Goal: Task Accomplishment & Management: Manage account settings

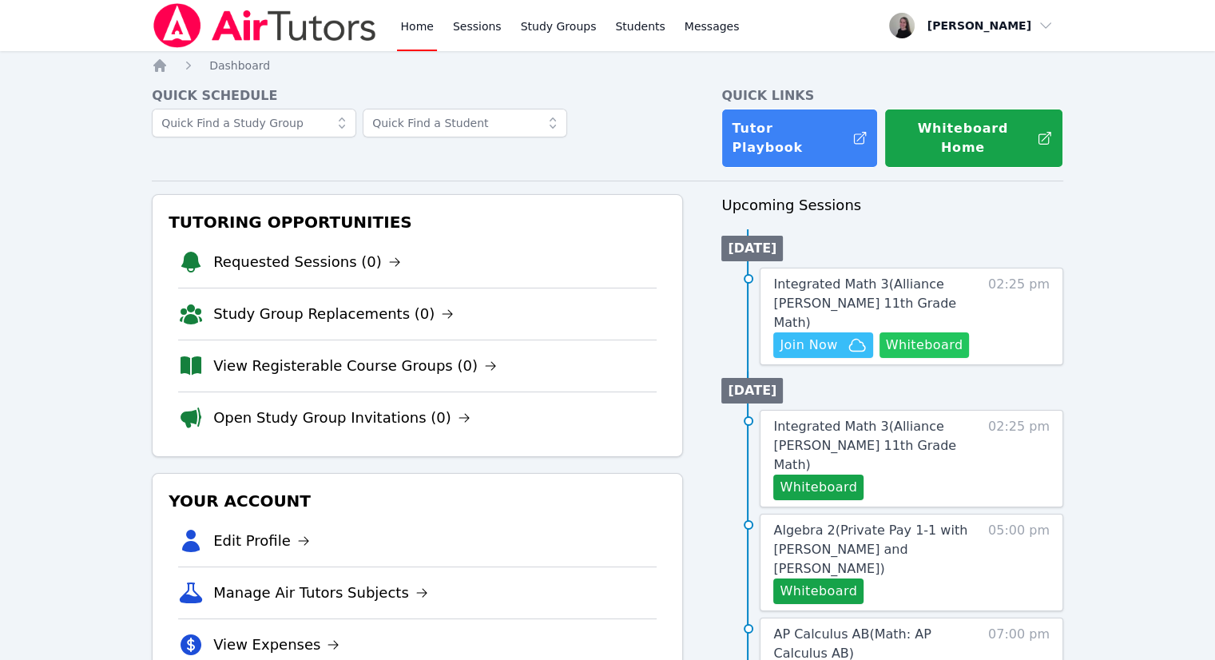
click at [942, 332] on button "Whiteboard" at bounding box center [924, 345] width 90 height 26
click at [850, 339] on icon "button" at bounding box center [857, 345] width 16 height 12
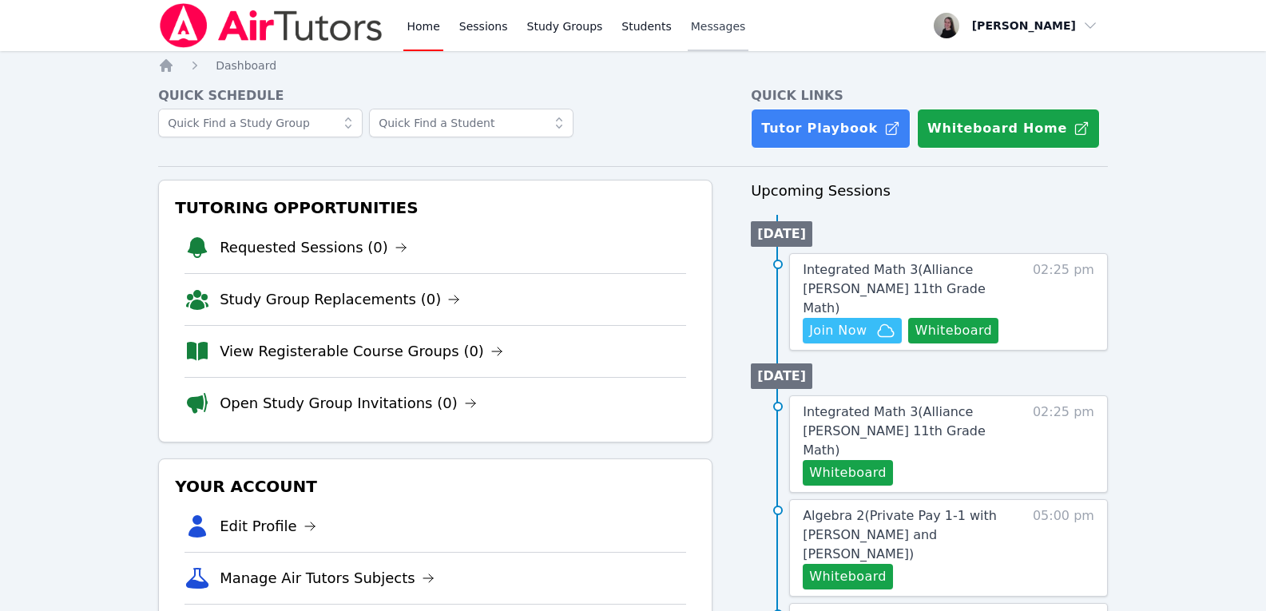
click at [691, 34] on span "Messages" at bounding box center [718, 26] width 55 height 16
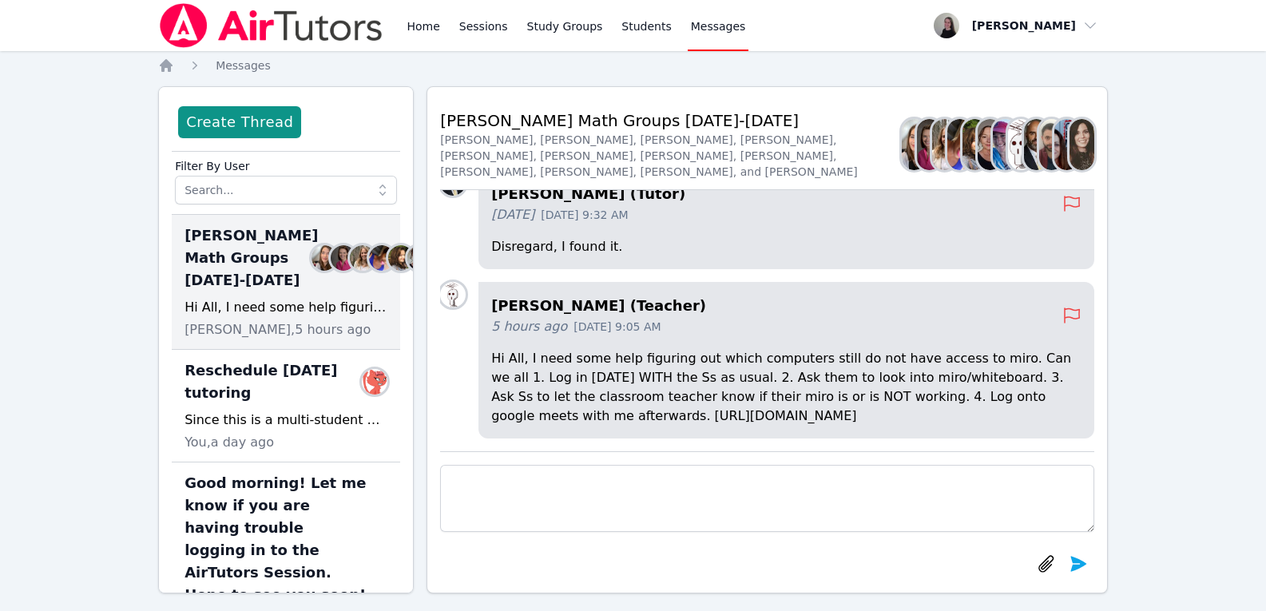
drag, startPoint x: 775, startPoint y: 416, endPoint x: 556, endPoint y: 421, distance: 218.9
click at [556, 421] on p "Hi All, I need some help figuring out which computers still do not have access …" at bounding box center [786, 387] width 590 height 77
copy p "[URL][DOMAIN_NAME]"
click at [418, 29] on link "Home" at bounding box center [422, 25] width 39 height 51
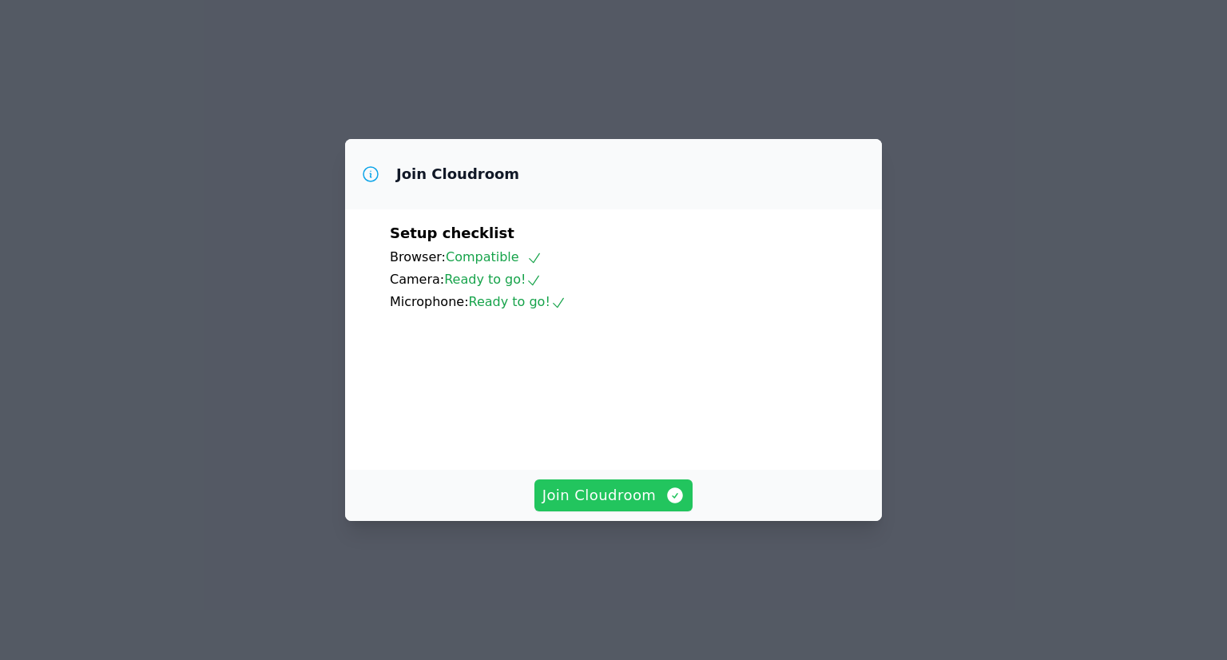
click at [654, 506] on span "Join Cloudroom" at bounding box center [613, 495] width 143 height 22
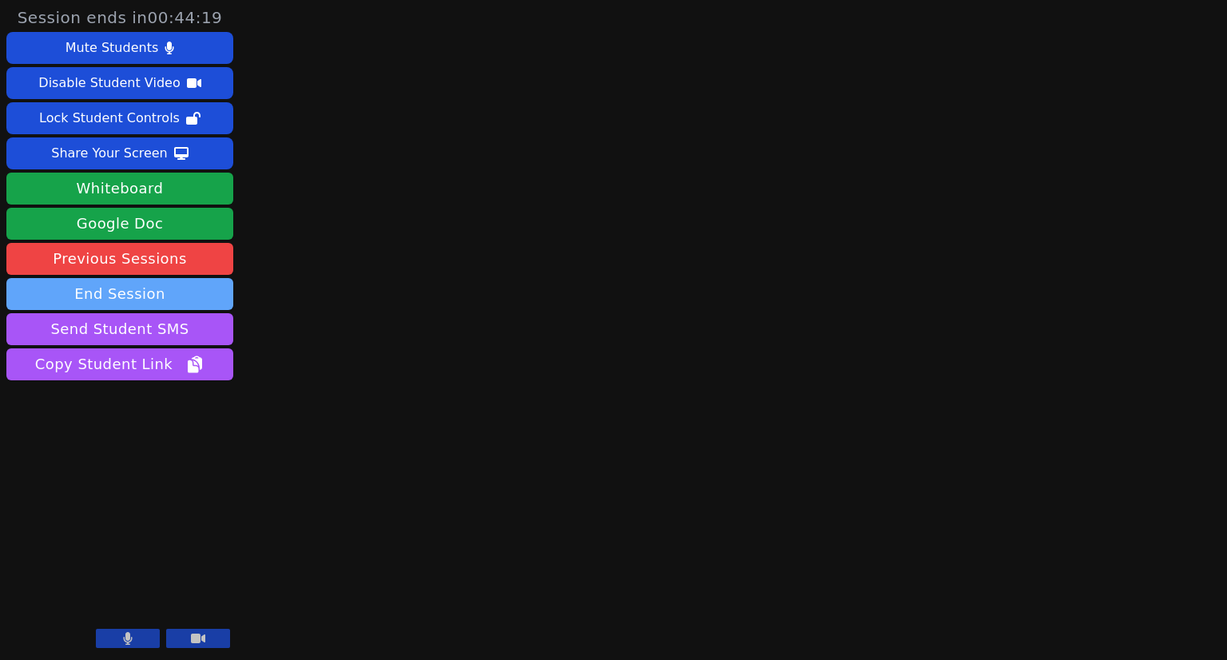
click at [132, 299] on button "End Session" at bounding box center [119, 294] width 227 height 32
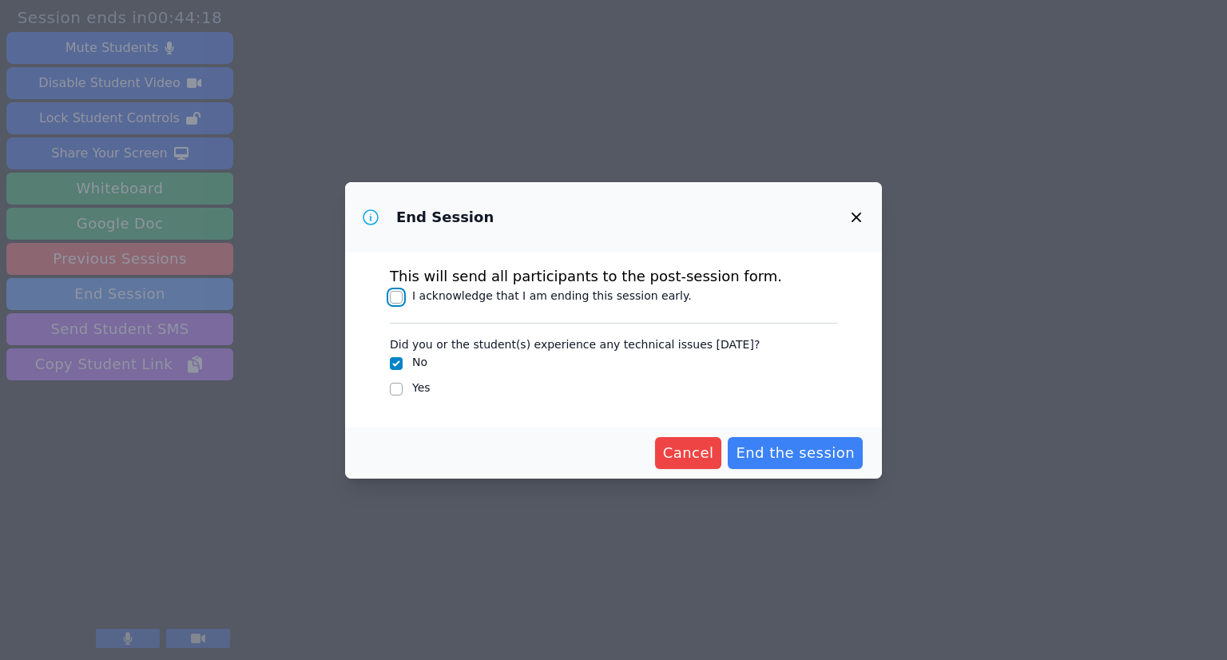
click at [392, 291] on input "I acknowledge that I am ending this session early." at bounding box center [396, 297] width 13 height 13
checkbox input "true"
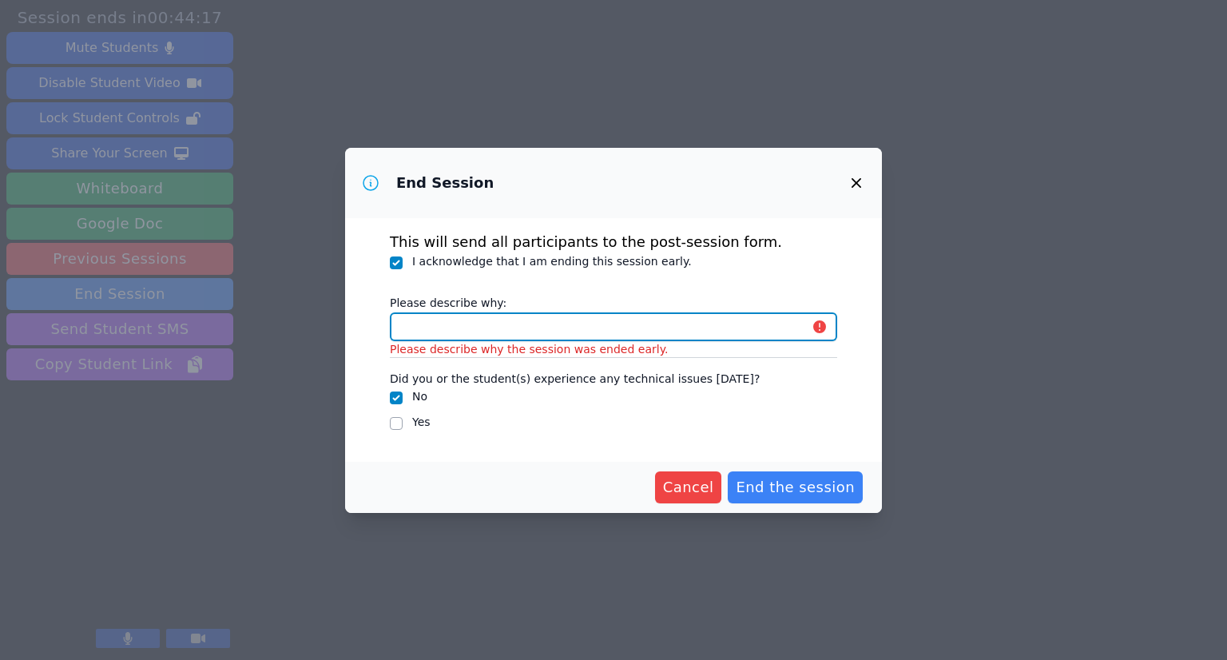
click at [474, 327] on input "Please describe why:" at bounding box center [613, 326] width 447 height 29
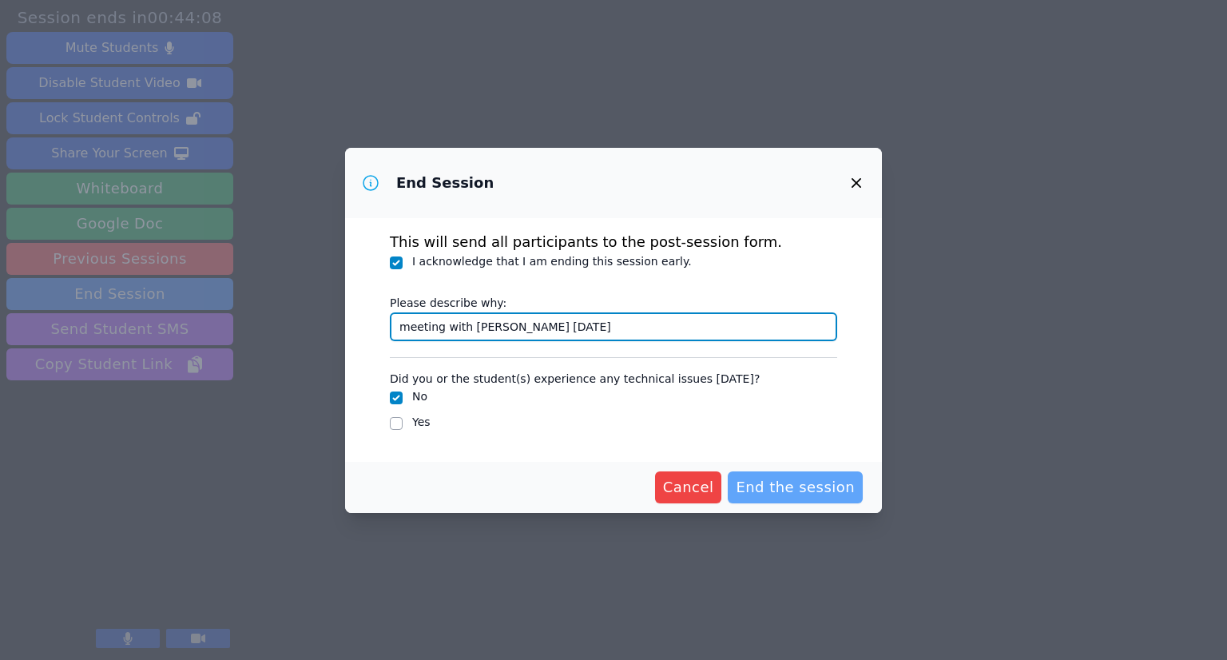
type input "meeting with Joyce Today"
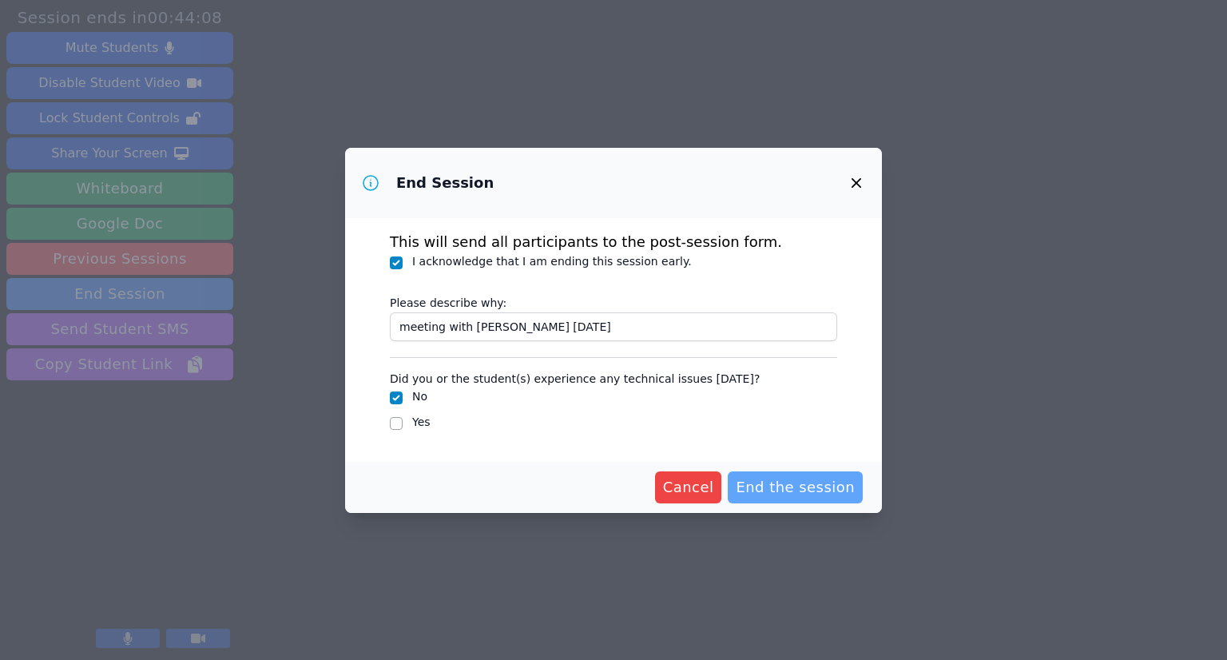
click at [815, 483] on span "End the session" at bounding box center [794, 487] width 119 height 22
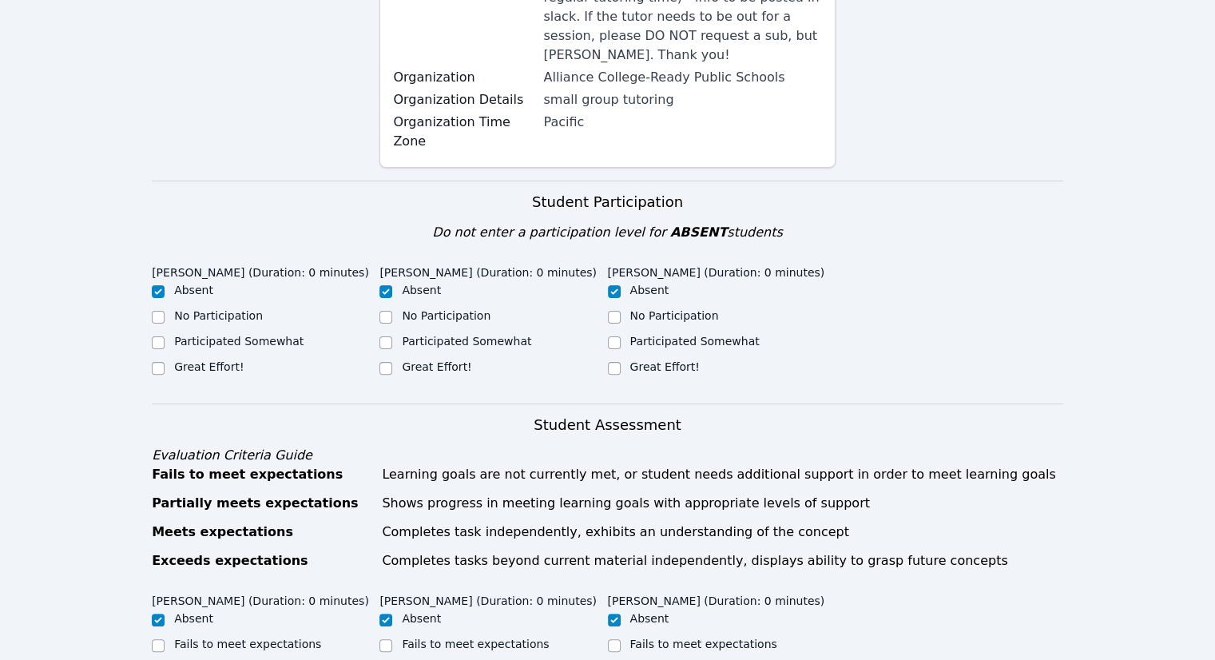
scroll to position [399, 0]
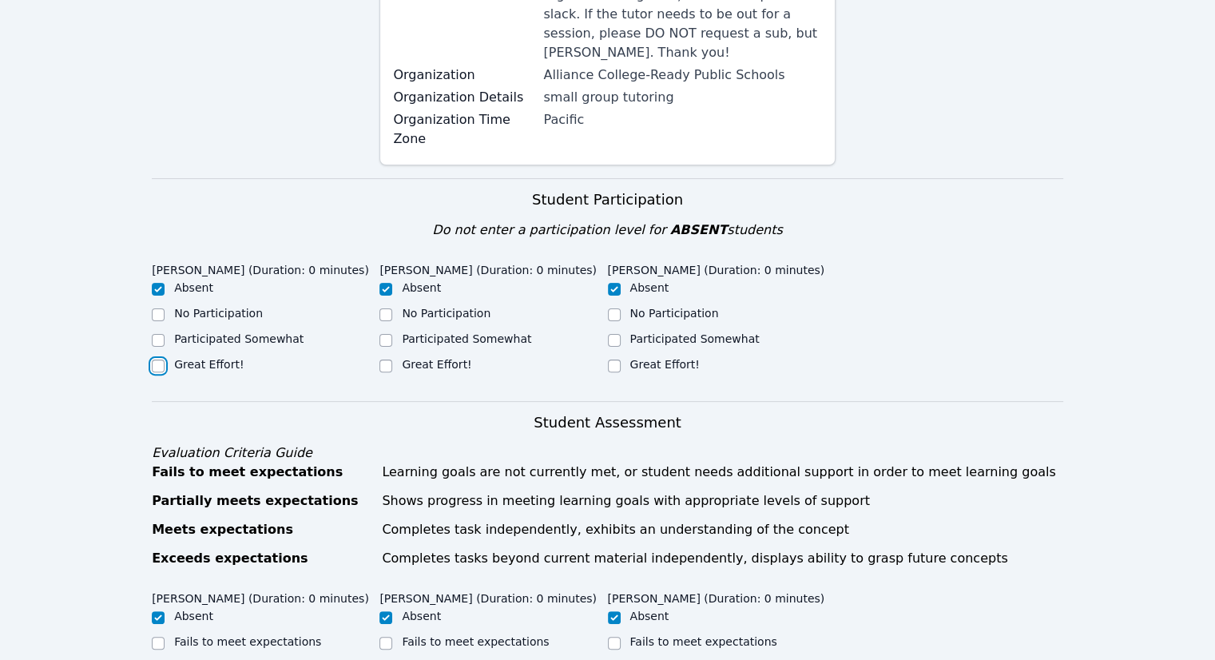
click at [160, 359] on input "Great Effort!" at bounding box center [158, 365] width 13 height 13
checkbox input "true"
checkbox input "false"
click at [422, 358] on label "Great Effort!" at bounding box center [436, 364] width 69 height 13
click at [392, 359] on input "Great Effort!" at bounding box center [385, 365] width 13 height 13
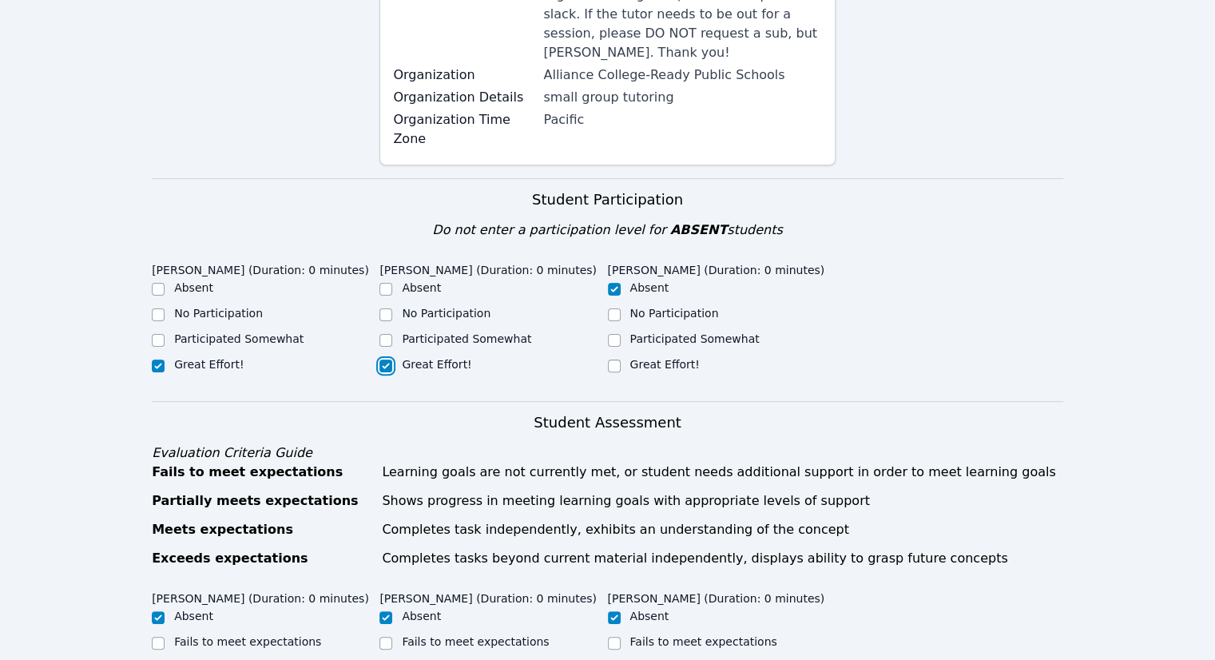
checkbox input "true"
checkbox input "false"
click at [643, 358] on label "Great Effort!" at bounding box center [664, 364] width 69 height 13
click at [620, 359] on input "Great Effort!" at bounding box center [614, 365] width 13 height 13
checkbox input "true"
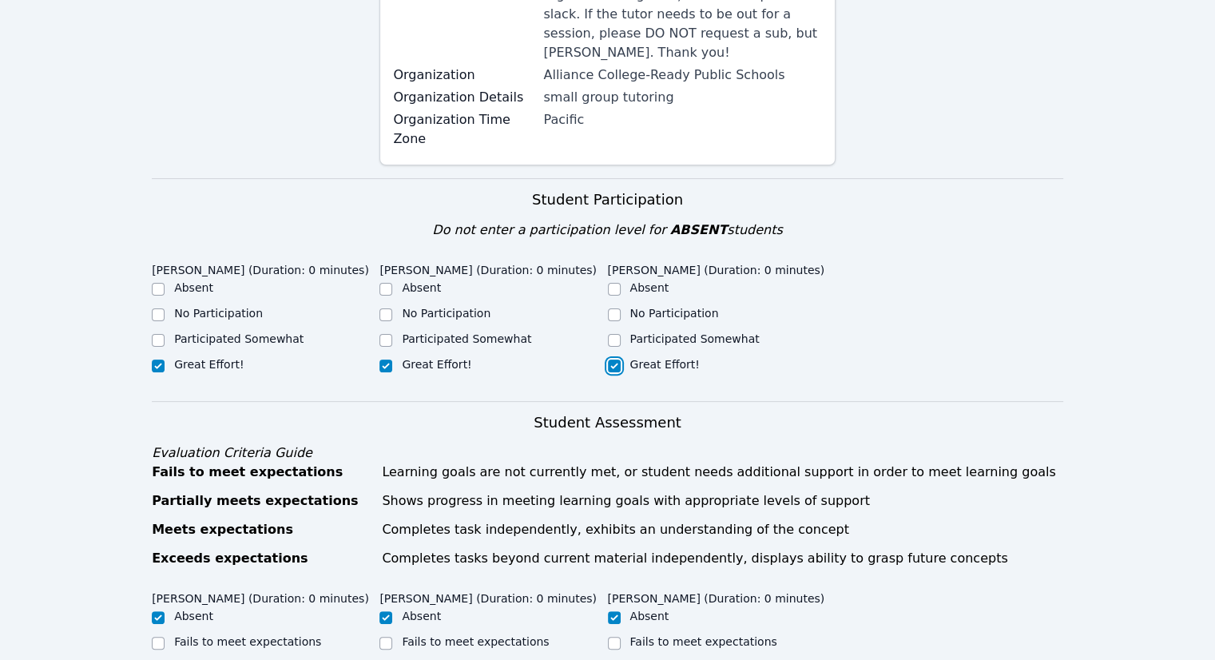
checkbox input "false"
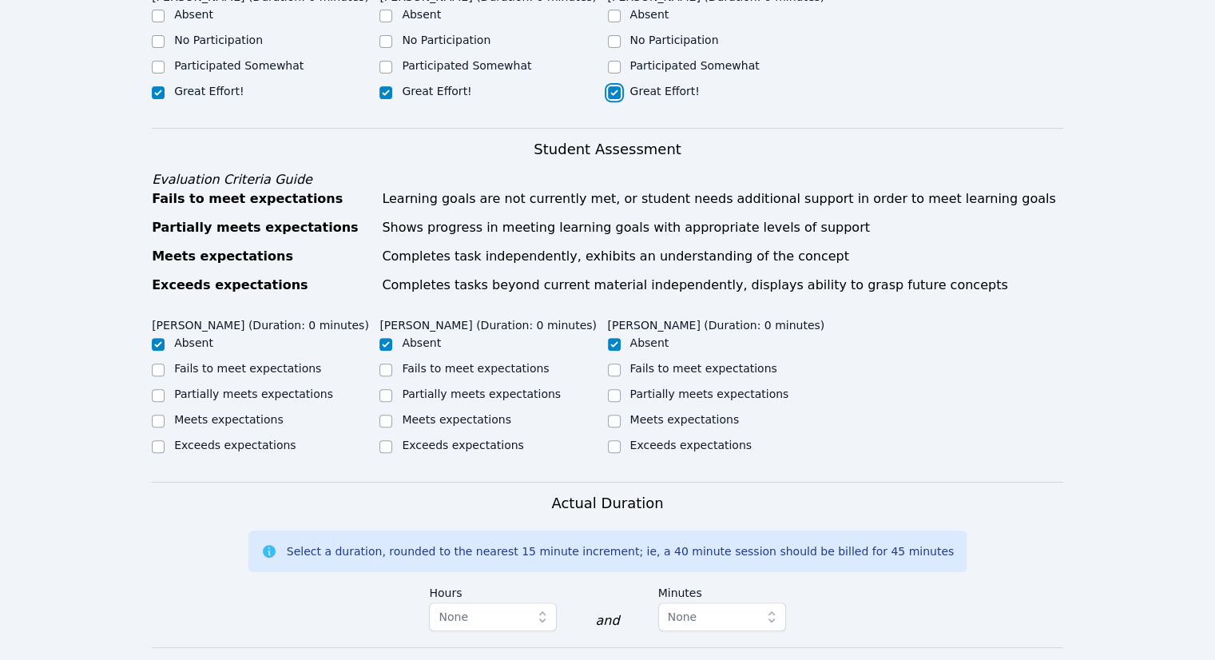
scroll to position [719, 0]
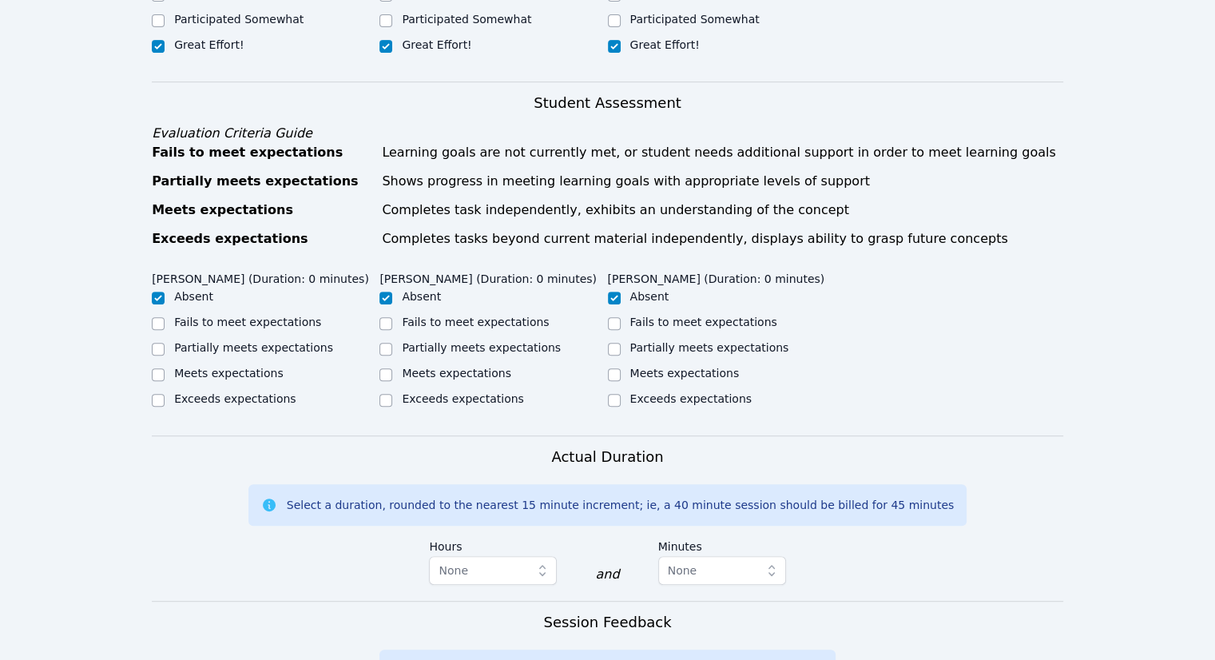
click at [245, 392] on label "Exceeds expectations" at bounding box center [234, 398] width 121 height 13
click at [165, 394] on input "Exceeds expectations" at bounding box center [158, 400] width 13 height 13
checkbox input "true"
checkbox input "false"
click at [408, 392] on label "Exceeds expectations" at bounding box center [462, 398] width 121 height 13
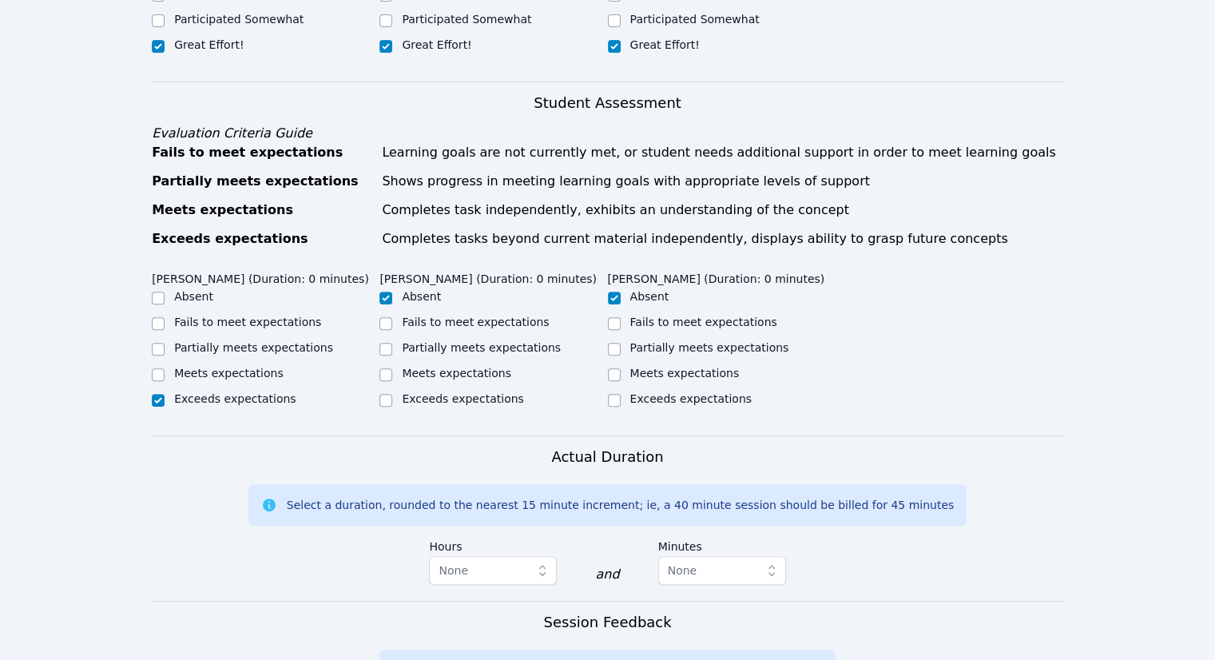
click at [392, 394] on input "Exceeds expectations" at bounding box center [385, 400] width 13 height 13
checkbox input "true"
checkbox input "false"
click at [664, 391] on div "Exceeds expectations" at bounding box center [690, 399] width 121 height 16
click at [651, 392] on label "Exceeds expectations" at bounding box center [690, 398] width 121 height 13
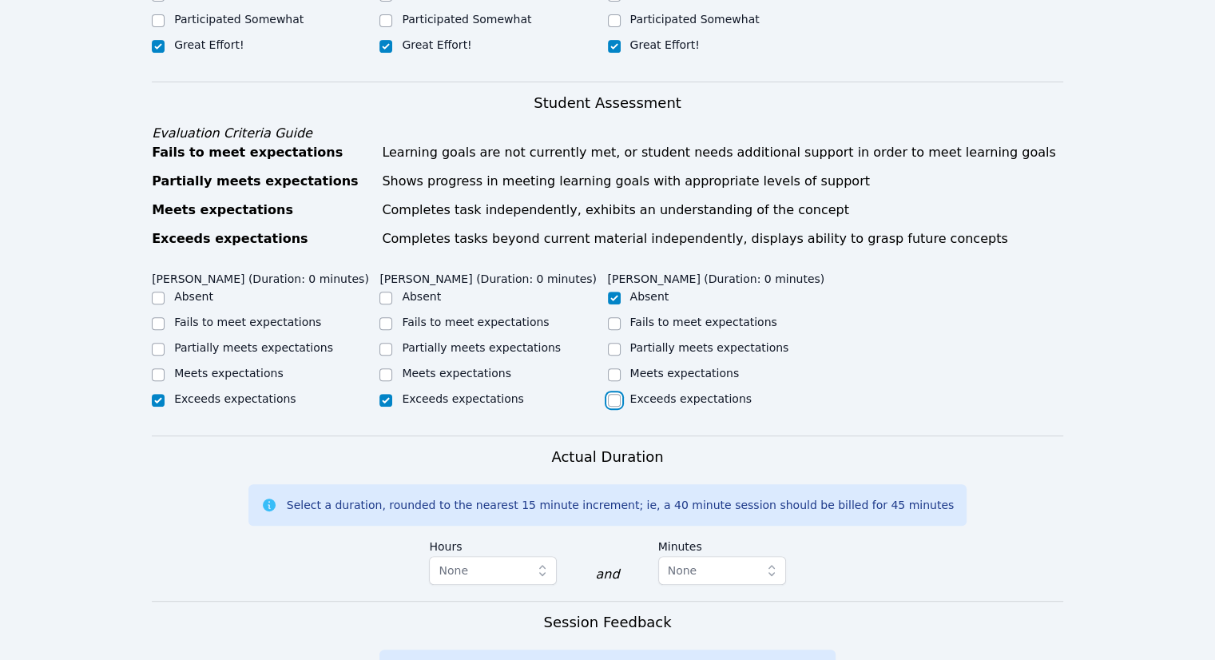
click at [620, 394] on input "Exceeds expectations" at bounding box center [614, 400] width 13 height 13
checkbox input "true"
checkbox input "false"
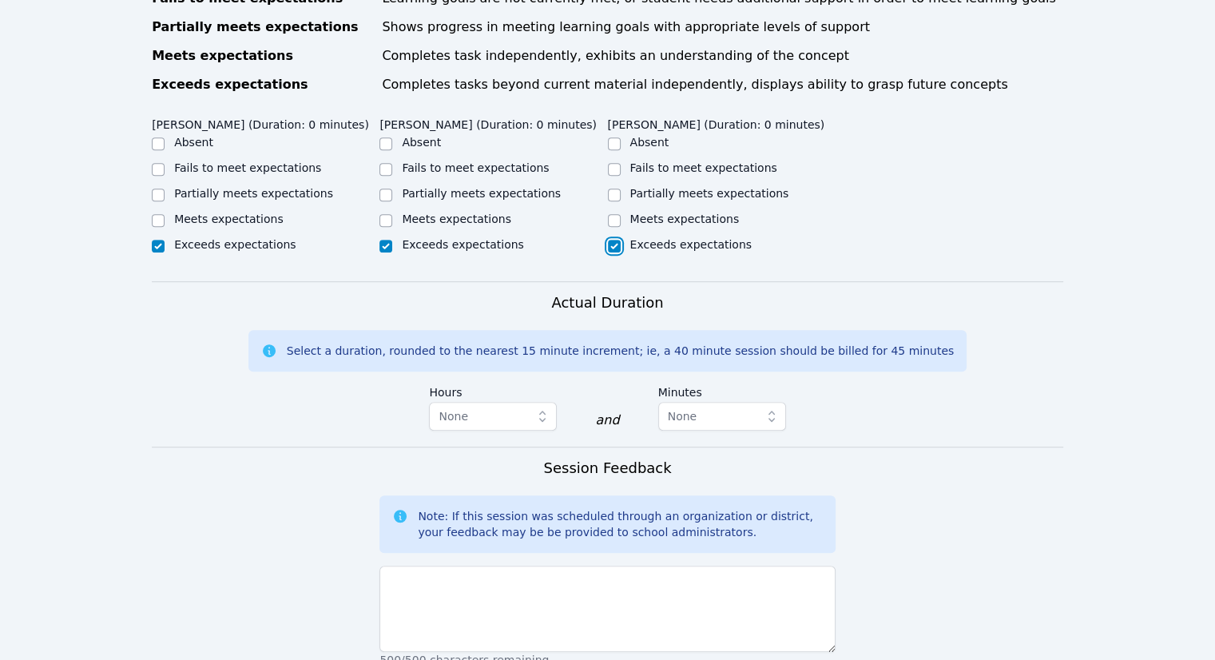
scroll to position [958, 0]
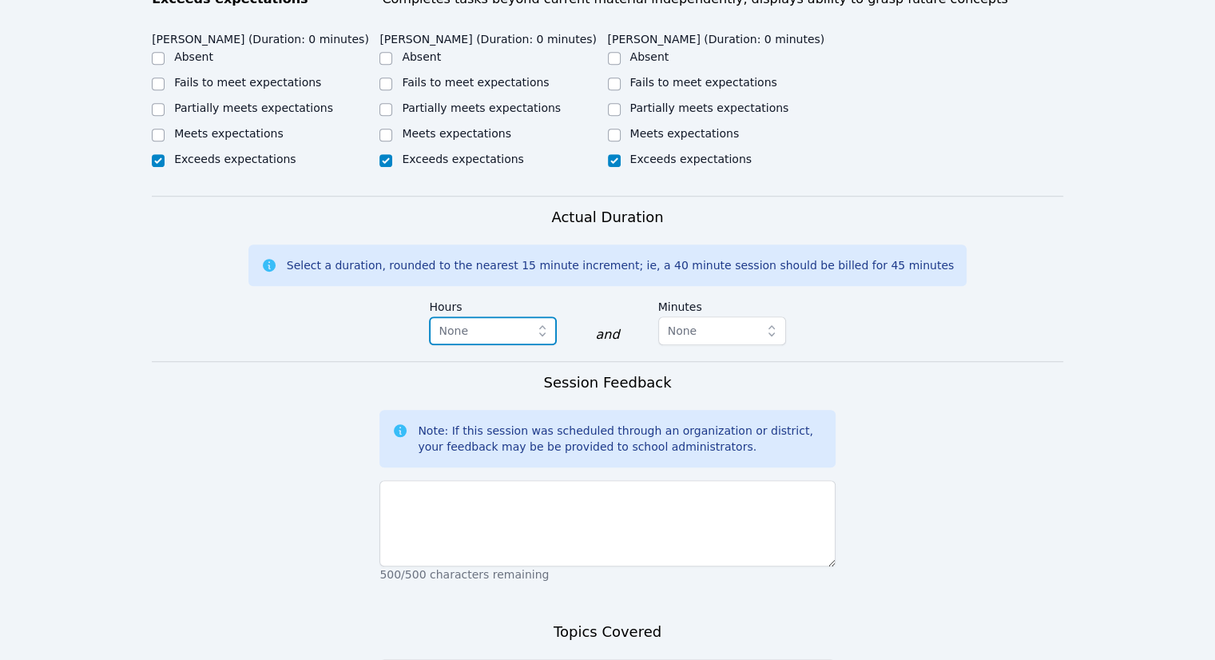
click at [514, 321] on span "None" at bounding box center [481, 330] width 86 height 19
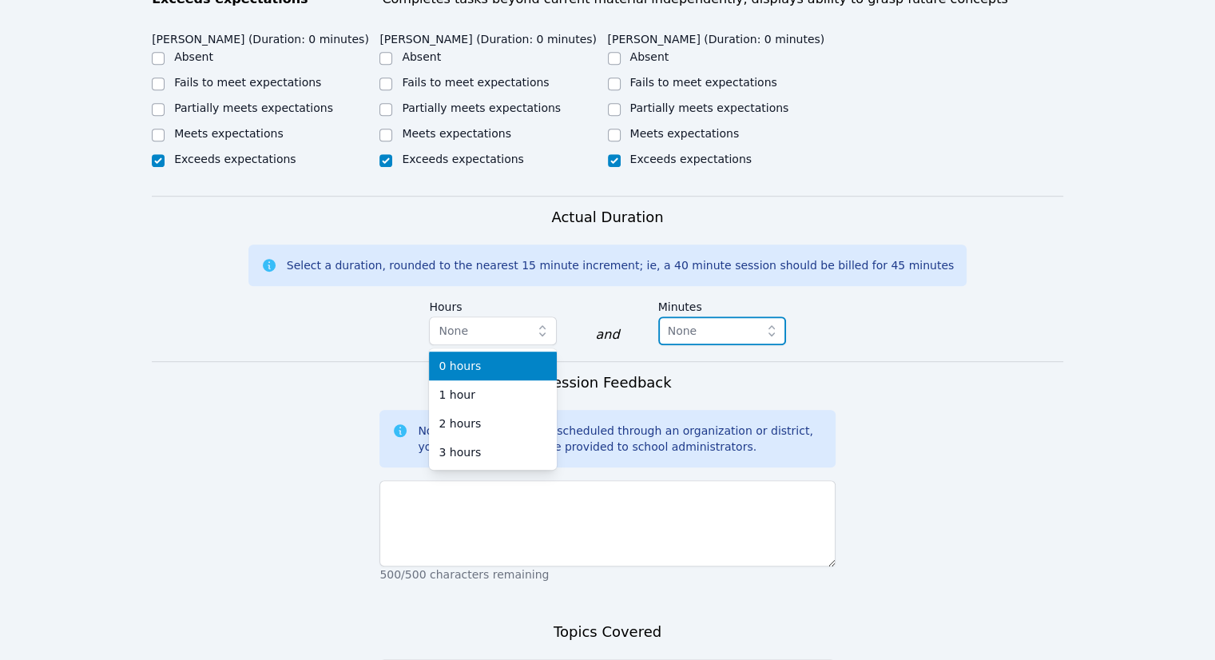
click at [674, 316] on button "None" at bounding box center [722, 330] width 128 height 29
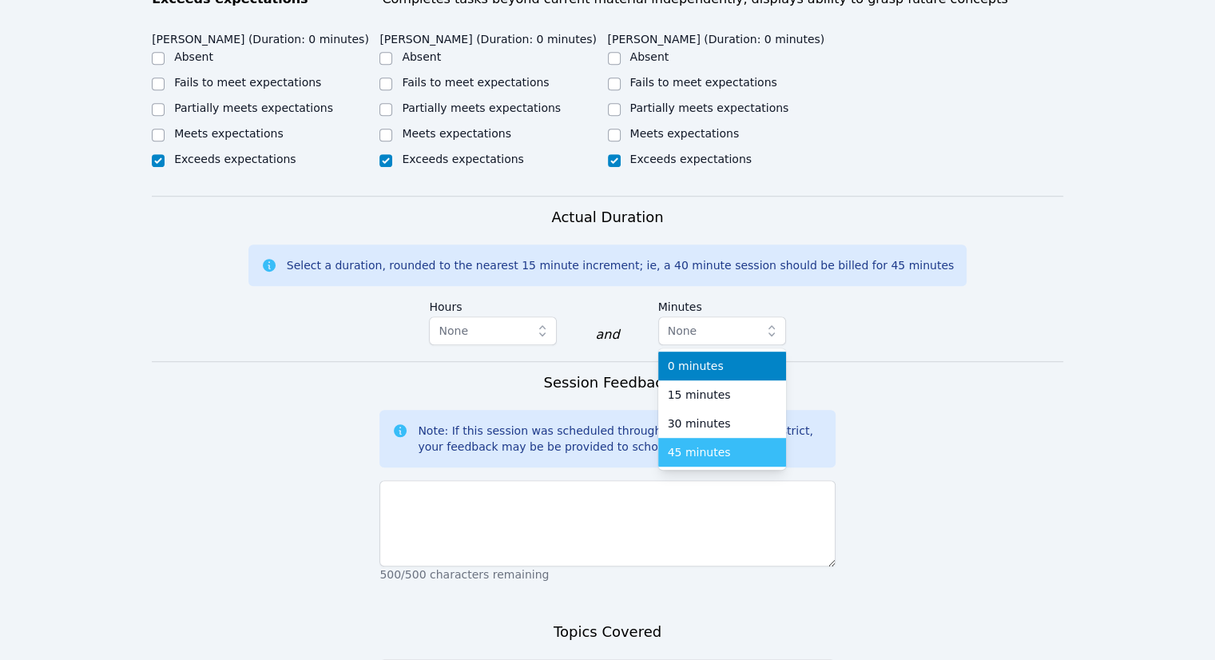
click at [698, 438] on li "45 minutes" at bounding box center [722, 452] width 128 height 29
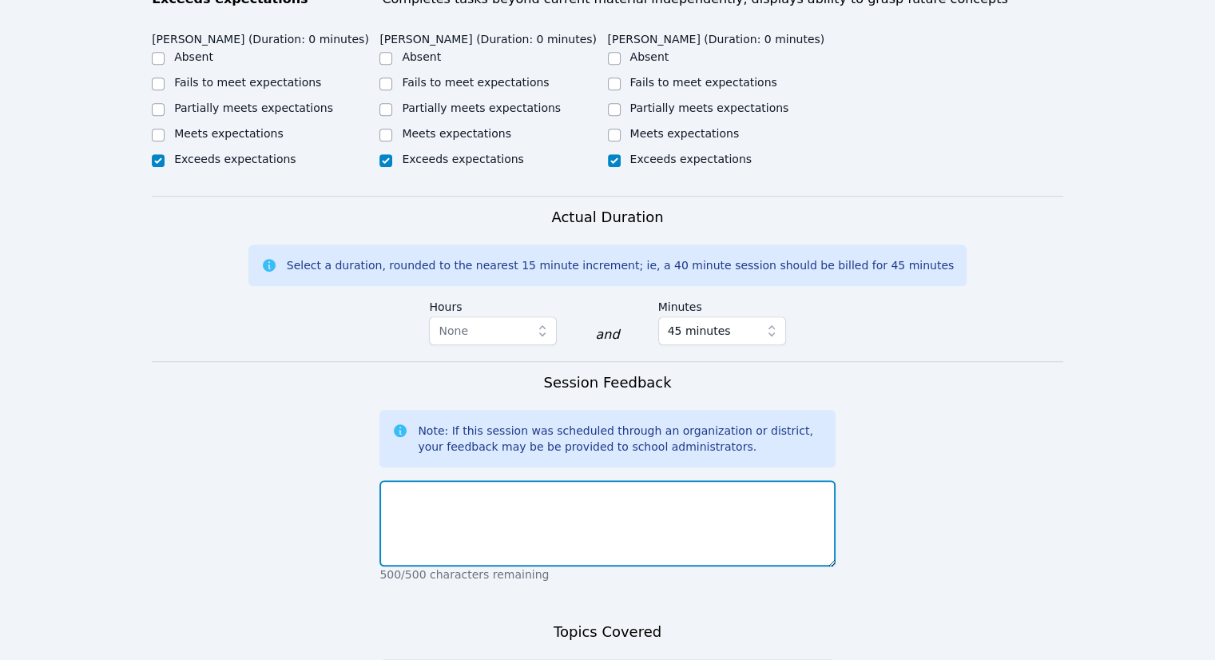
click at [682, 480] on textarea at bounding box center [606, 523] width 455 height 86
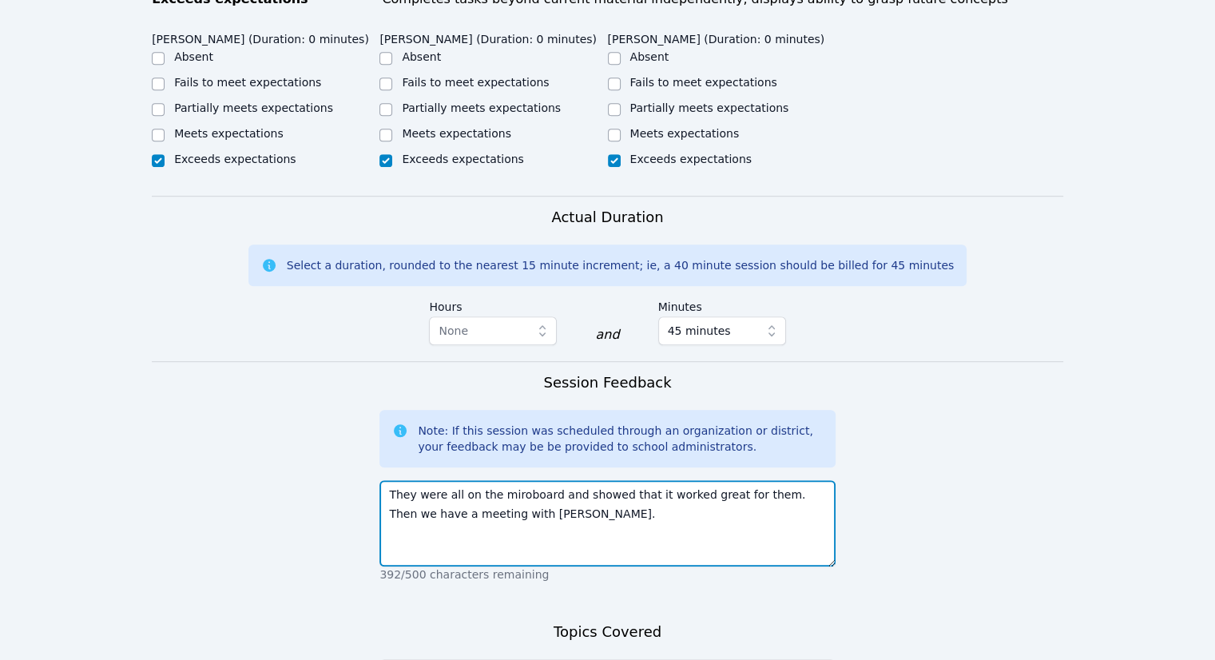
scroll to position [1118, 0]
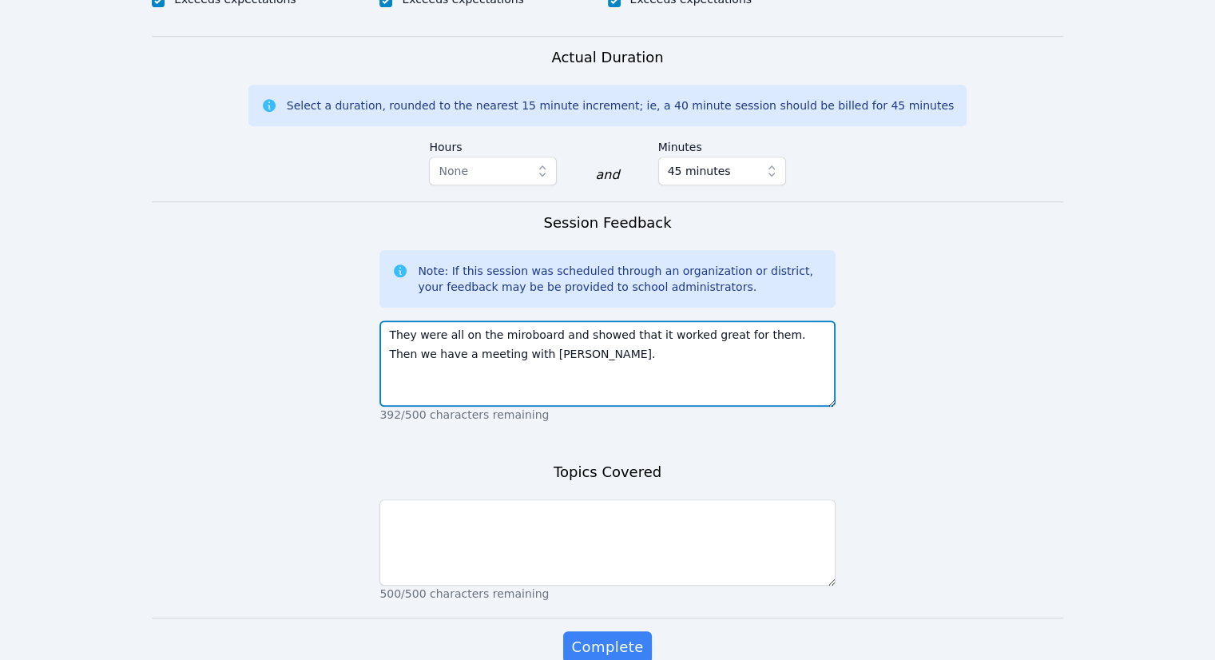
type textarea "They were all on the miroboard and showed that it worked great for them. Then w…"
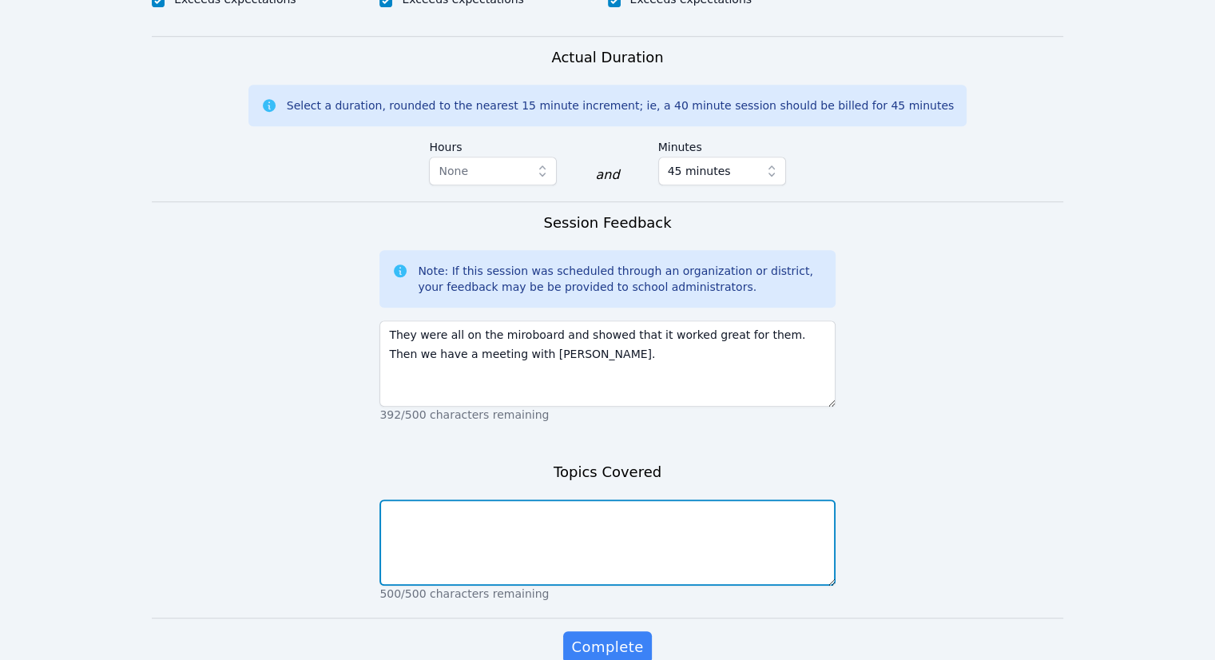
click at [676, 520] on textarea at bounding box center [606, 542] width 455 height 86
type textarea "meeting"
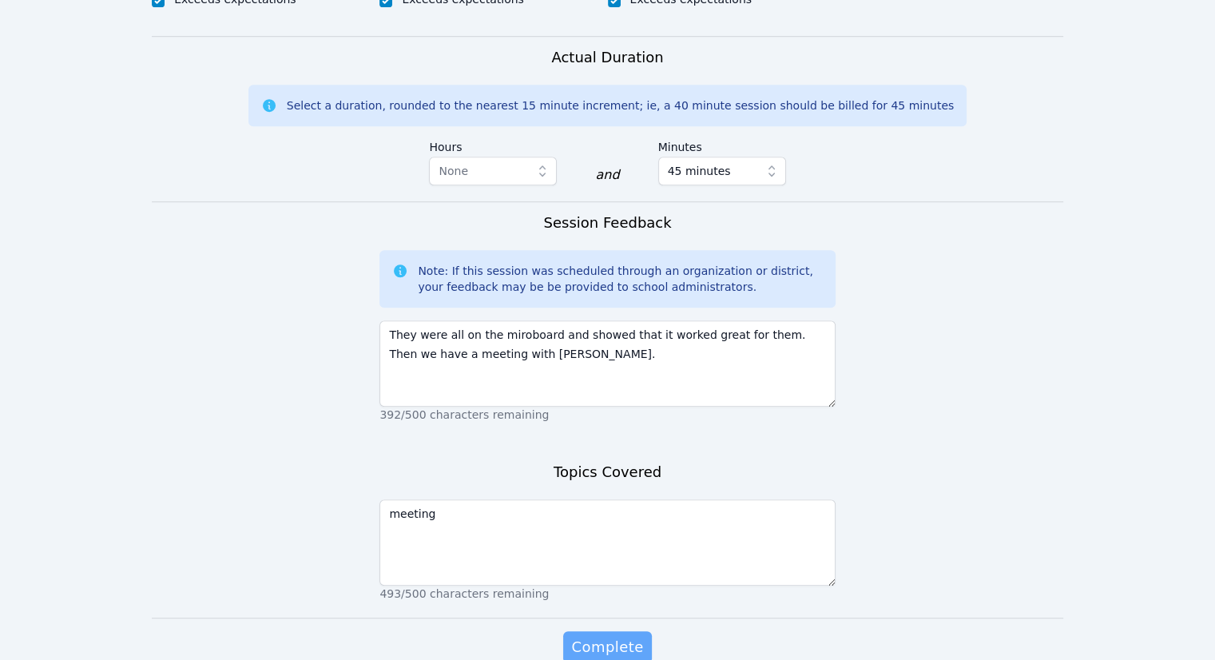
click at [614, 636] on span "Complete" at bounding box center [607, 647] width 72 height 22
